Goal: Navigation & Orientation: Understand site structure

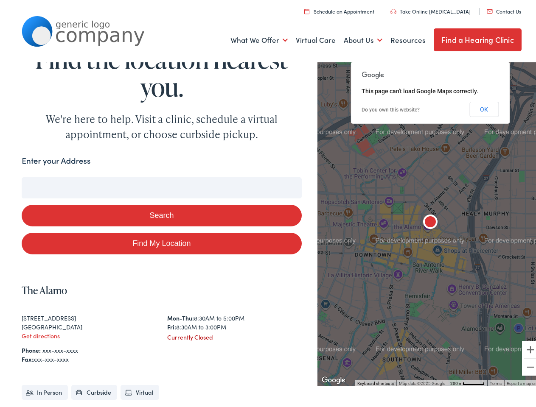
click at [268, 204] on button "Search" at bounding box center [162, 213] width 280 height 22
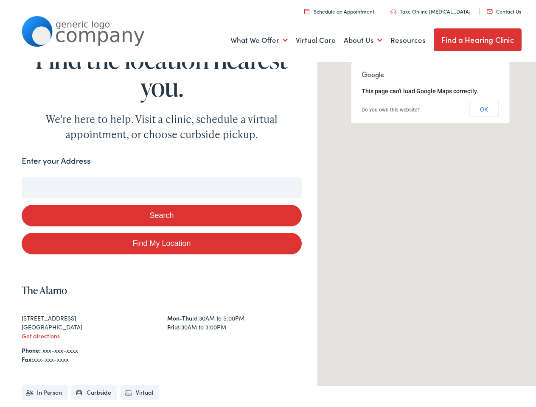
click at [253, 38] on link "What We Offer" at bounding box center [258, 37] width 57 height 31
click at [355, 38] on link "About Us" at bounding box center [363, 37] width 39 height 31
click at [342, 175] on button "Search" at bounding box center [346, 175] width 11 height 11
